Goal: Transaction & Acquisition: Subscribe to service/newsletter

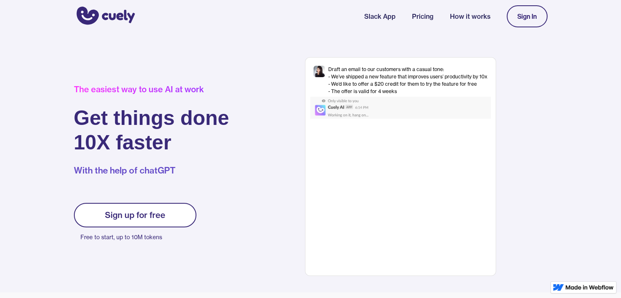
click at [140, 214] on div "Sign up for free" at bounding box center [135, 215] width 60 height 10
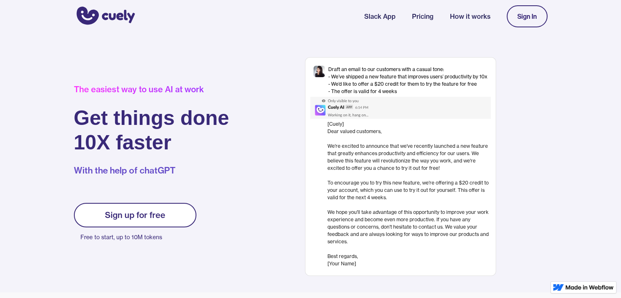
click at [140, 214] on div "Sign up for free" at bounding box center [135, 215] width 60 height 10
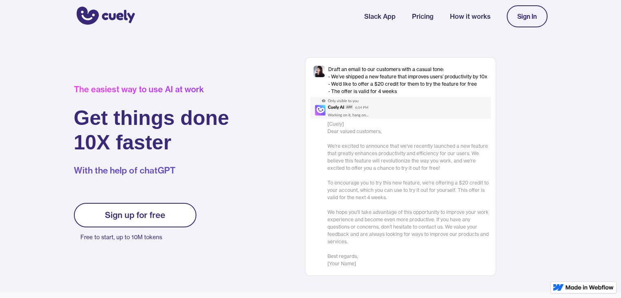
click at [149, 217] on div "Sign up for free" at bounding box center [135, 215] width 60 height 10
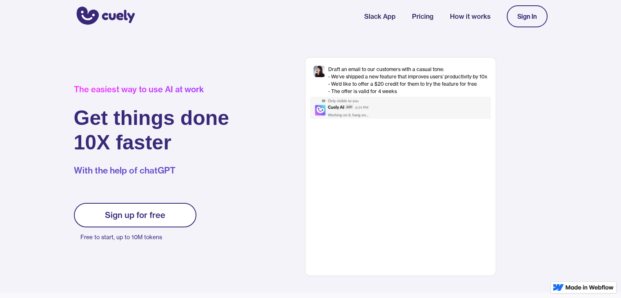
click at [149, 217] on div "Sign up for free" at bounding box center [135, 215] width 60 height 10
click at [128, 224] on link "Sign up for free" at bounding box center [135, 215] width 122 height 24
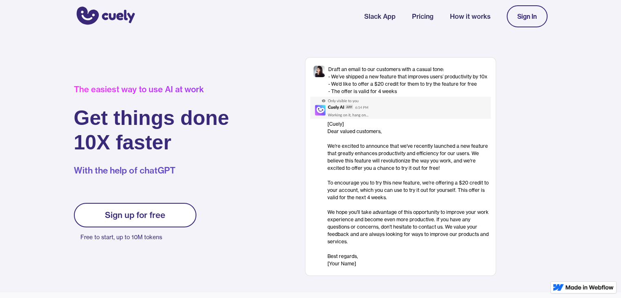
click at [128, 219] on div "Sign up for free" at bounding box center [135, 215] width 60 height 10
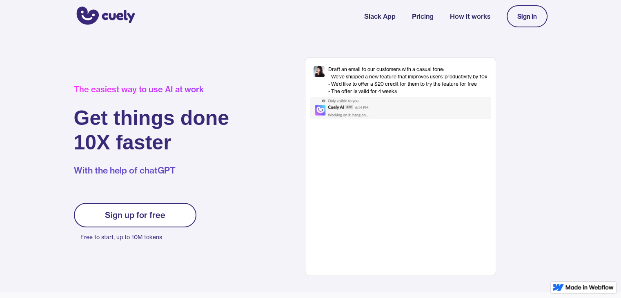
click at [522, 20] on link "Sign In" at bounding box center [526, 16] width 41 height 22
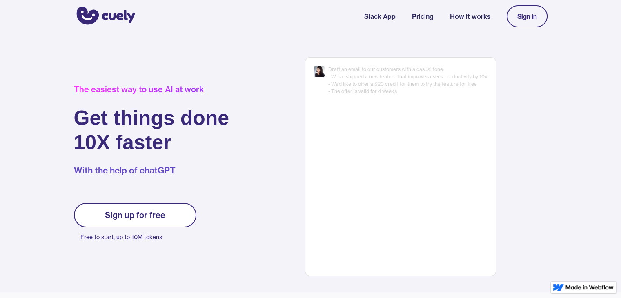
drag, startPoint x: 0, startPoint y: 0, endPoint x: 522, endPoint y: 20, distance: 522.2
click at [522, 20] on link "Sign In" at bounding box center [526, 16] width 41 height 22
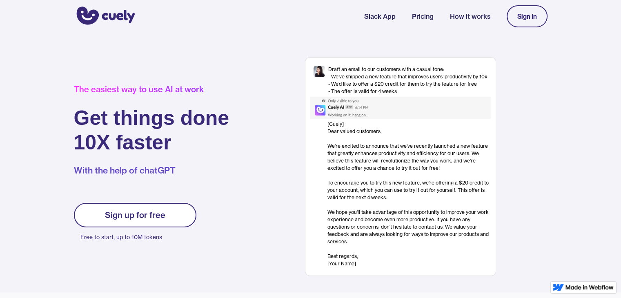
click at [161, 215] on div "Sign up for free" at bounding box center [135, 215] width 60 height 10
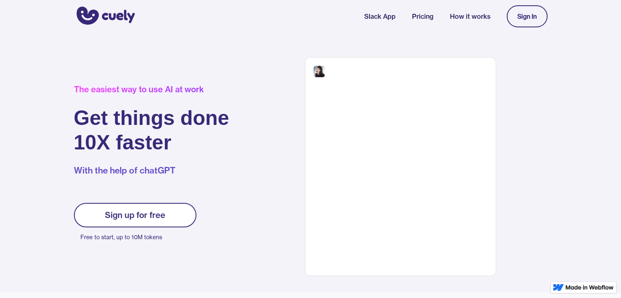
click at [161, 215] on div "Sign up for free" at bounding box center [135, 215] width 60 height 10
drag, startPoint x: 0, startPoint y: 0, endPoint x: 161, endPoint y: 215, distance: 268.7
click at [161, 215] on div "Sign up for free" at bounding box center [135, 215] width 60 height 10
